Goal: Transaction & Acquisition: Book appointment/travel/reservation

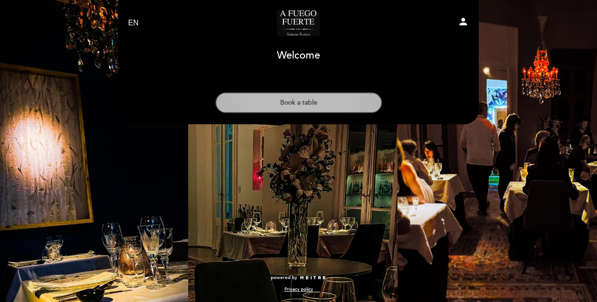
click at [327, 106] on button "Book a table" at bounding box center [299, 103] width 167 height 21
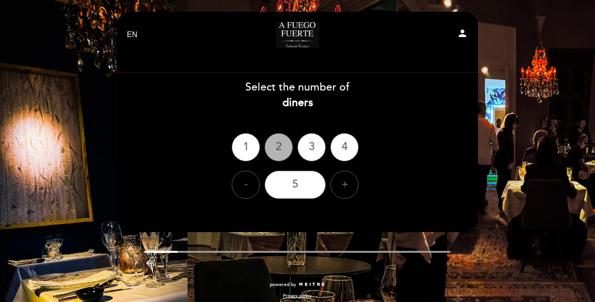
click at [270, 144] on div "2" at bounding box center [278, 147] width 28 height 28
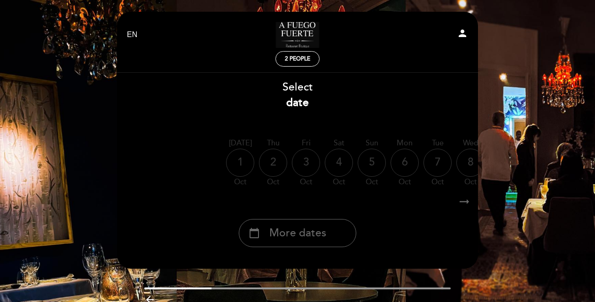
click at [358, 166] on div "5" at bounding box center [371, 163] width 28 height 28
click at [359, 155] on div "[DATE]" at bounding box center [371, 163] width 28 height 50
drag, startPoint x: 371, startPoint y: 158, endPoint x: 438, endPoint y: 2, distance: 169.4
click at [372, 158] on div "5" at bounding box center [371, 163] width 28 height 28
